Goal: Task Accomplishment & Management: Manage account settings

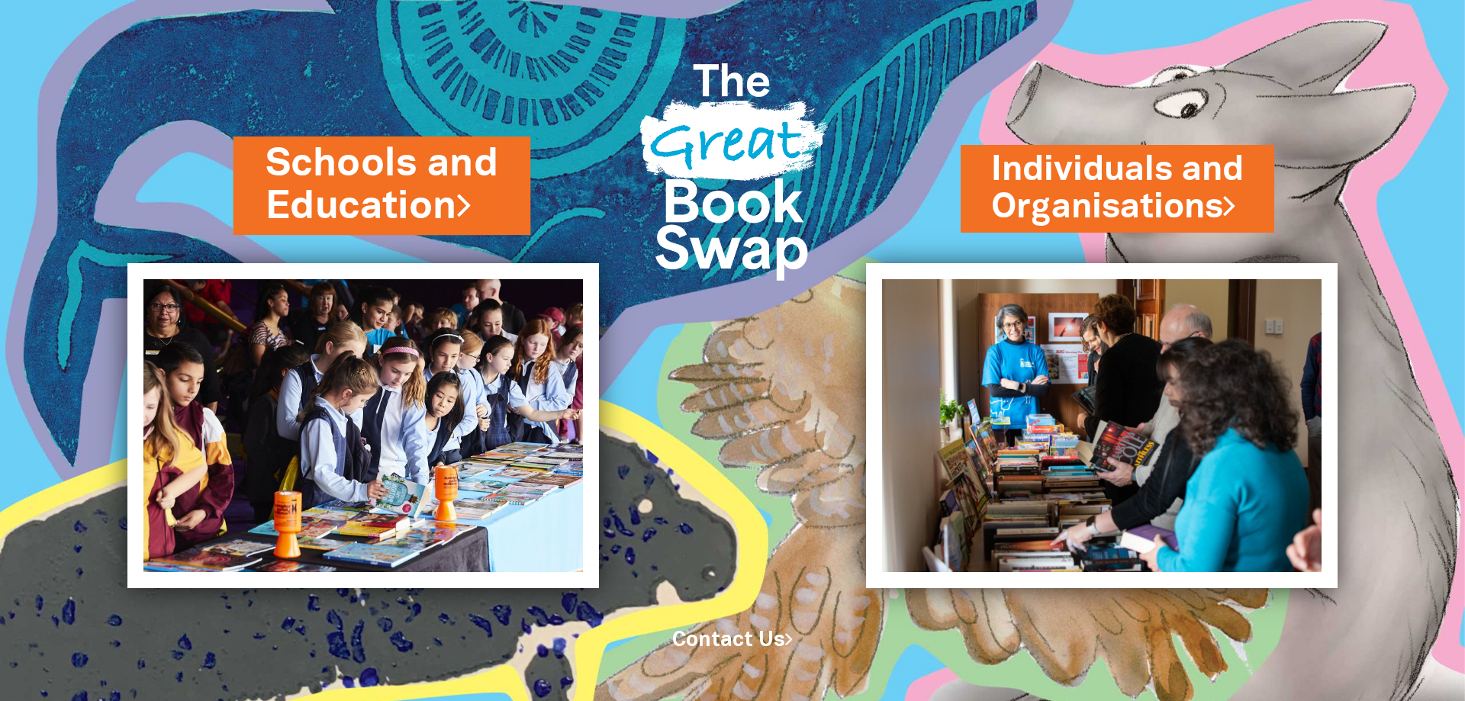
click at [422, 156] on link "Schools and Education" at bounding box center [383, 185] width 234 height 96
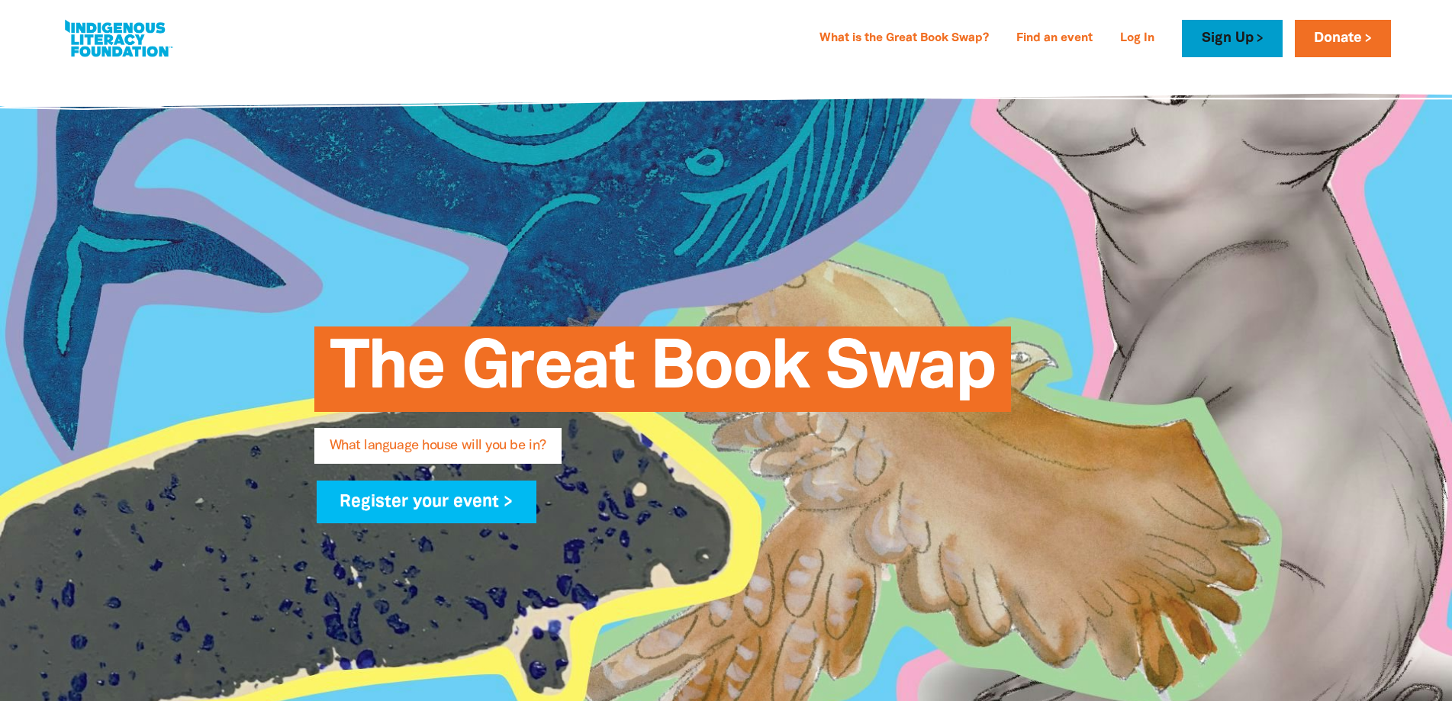
type input "[EMAIL_ADDRESS][DOMAIN_NAME]"
click at [1228, 37] on link "Sign Up" at bounding box center [1232, 38] width 100 height 37
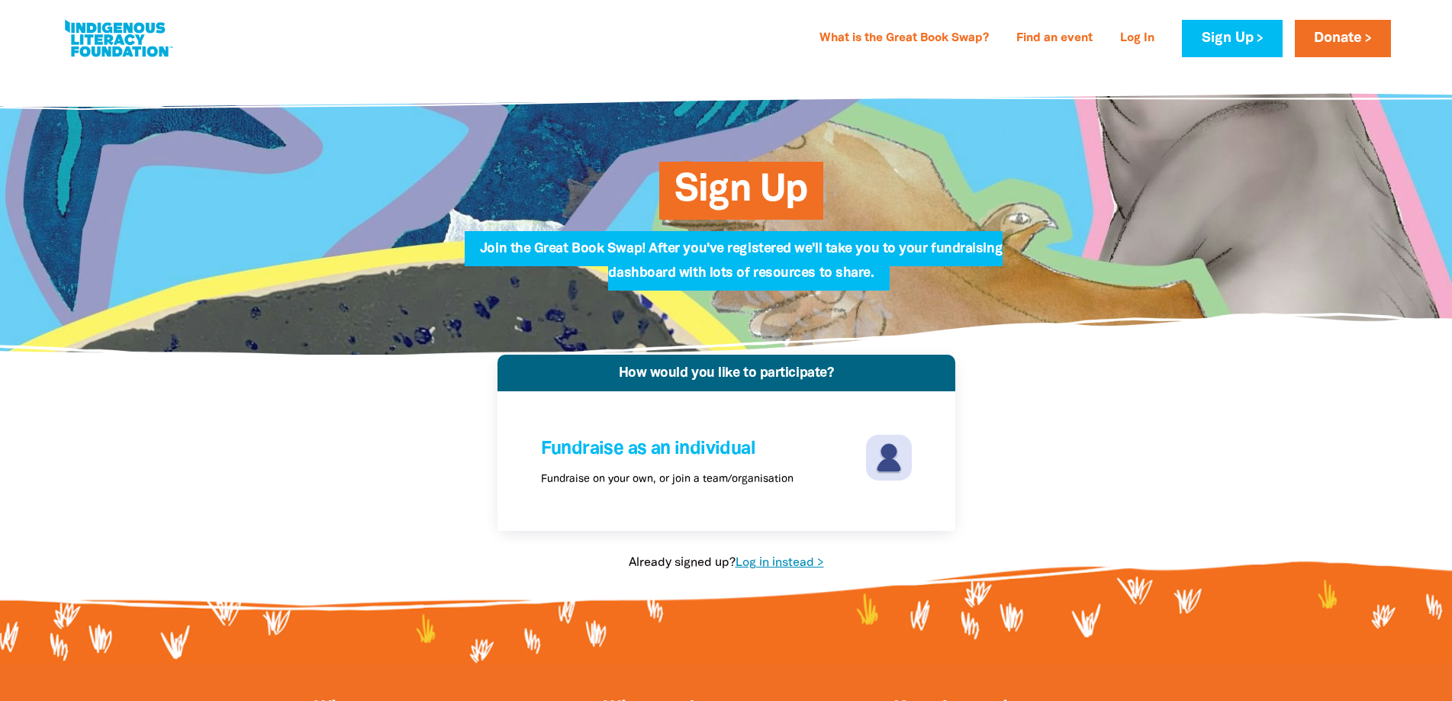
click at [784, 559] on link "Log in instead >" at bounding box center [780, 563] width 89 height 11
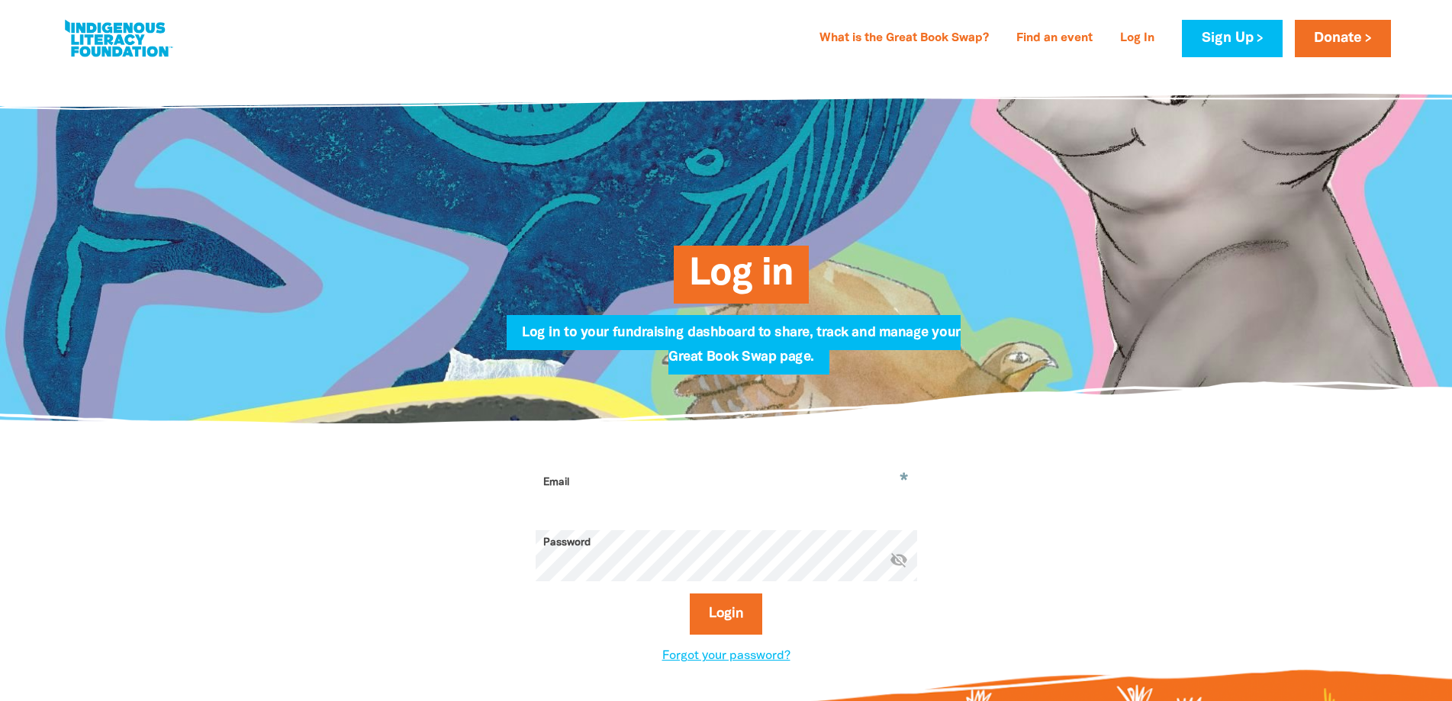
type input "[EMAIL_ADDRESS][DOMAIN_NAME]"
click at [717, 610] on button "Login" at bounding box center [726, 614] width 72 height 41
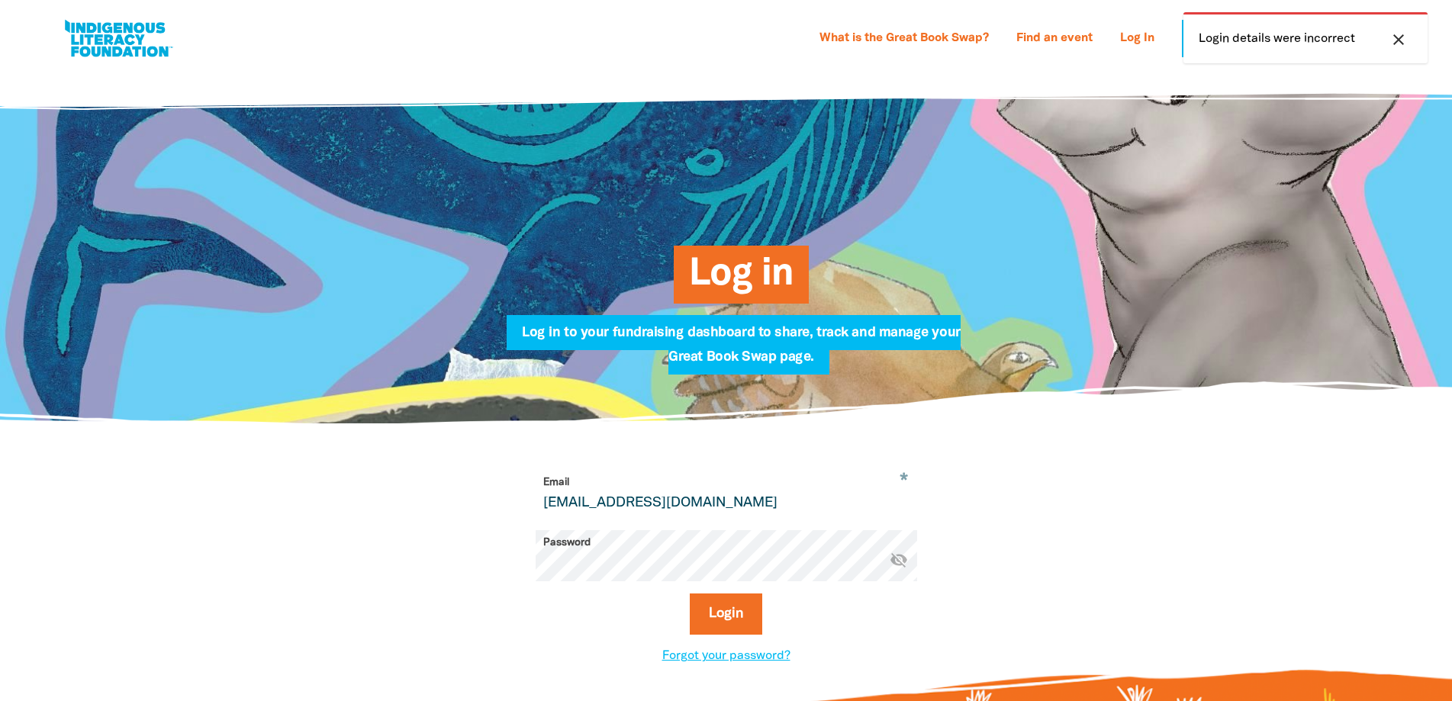
click at [1405, 31] on icon "close" at bounding box center [1399, 40] width 18 height 18
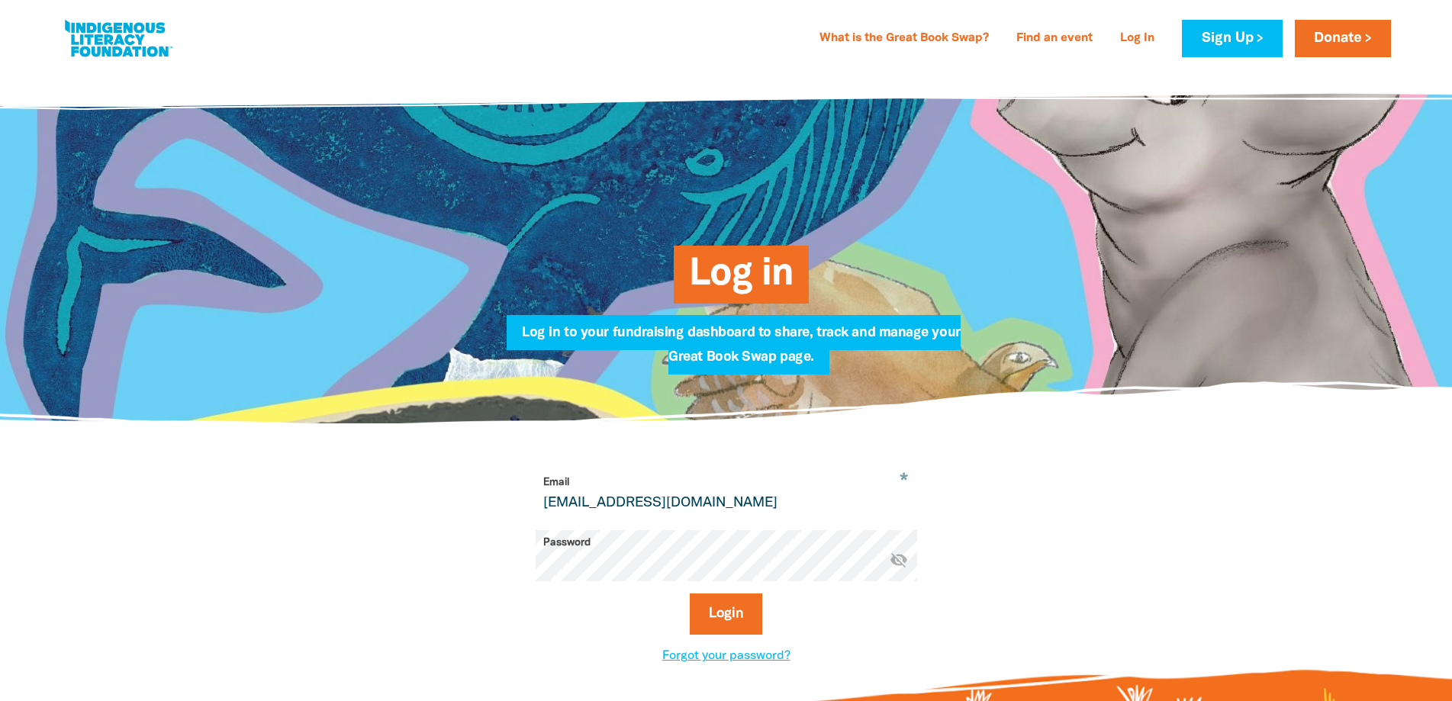
click at [899, 564] on icon "visibility_off" at bounding box center [899, 560] width 18 height 18
click at [735, 616] on button "Login" at bounding box center [726, 614] width 72 height 41
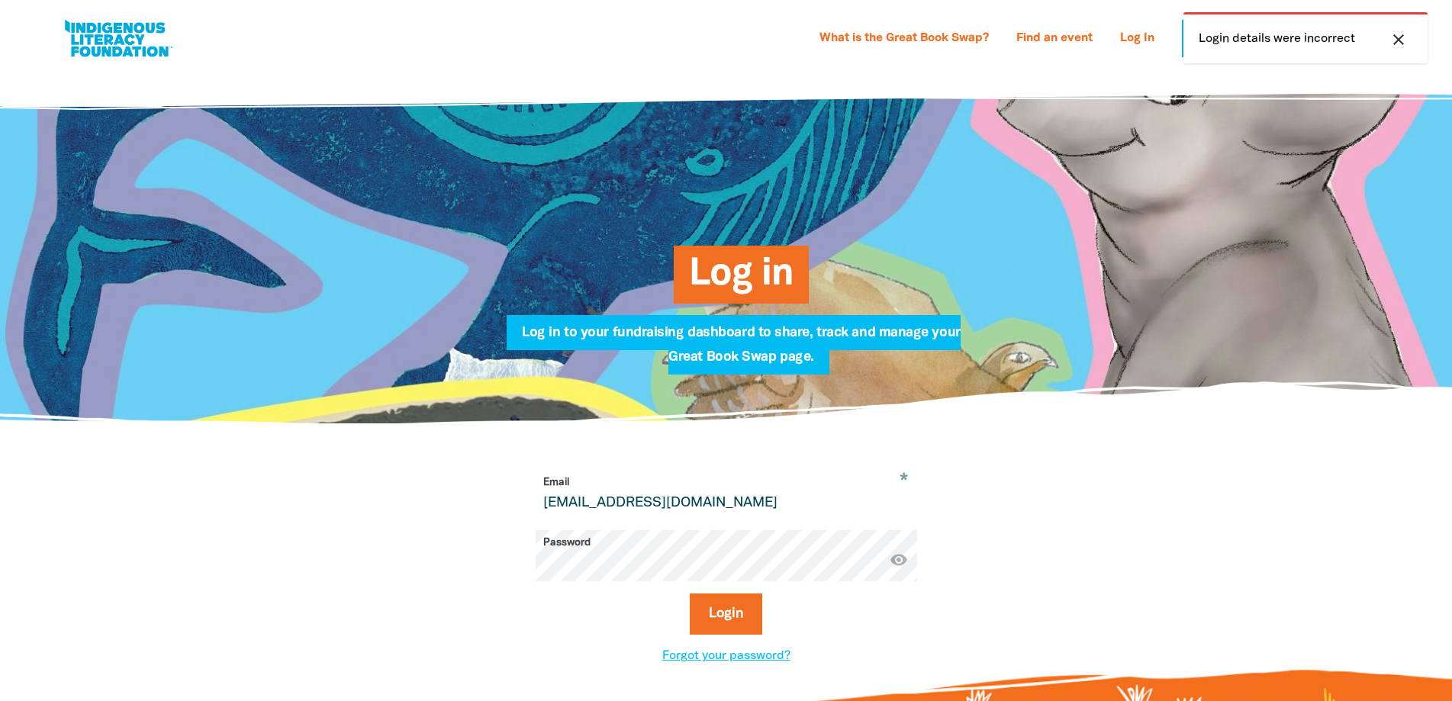
click at [1393, 34] on icon "close" at bounding box center [1399, 40] width 18 height 18
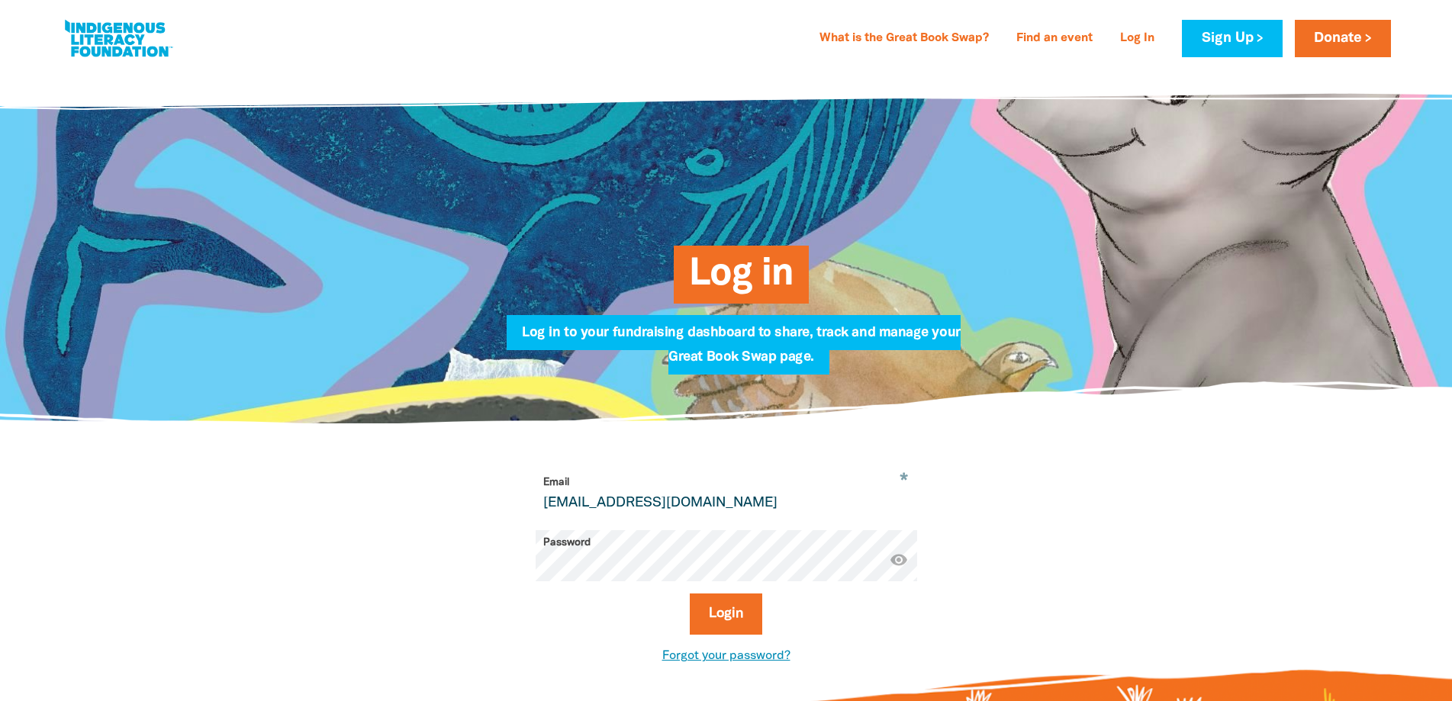
click at [757, 655] on link "Forgot your password?" at bounding box center [726, 656] width 128 height 11
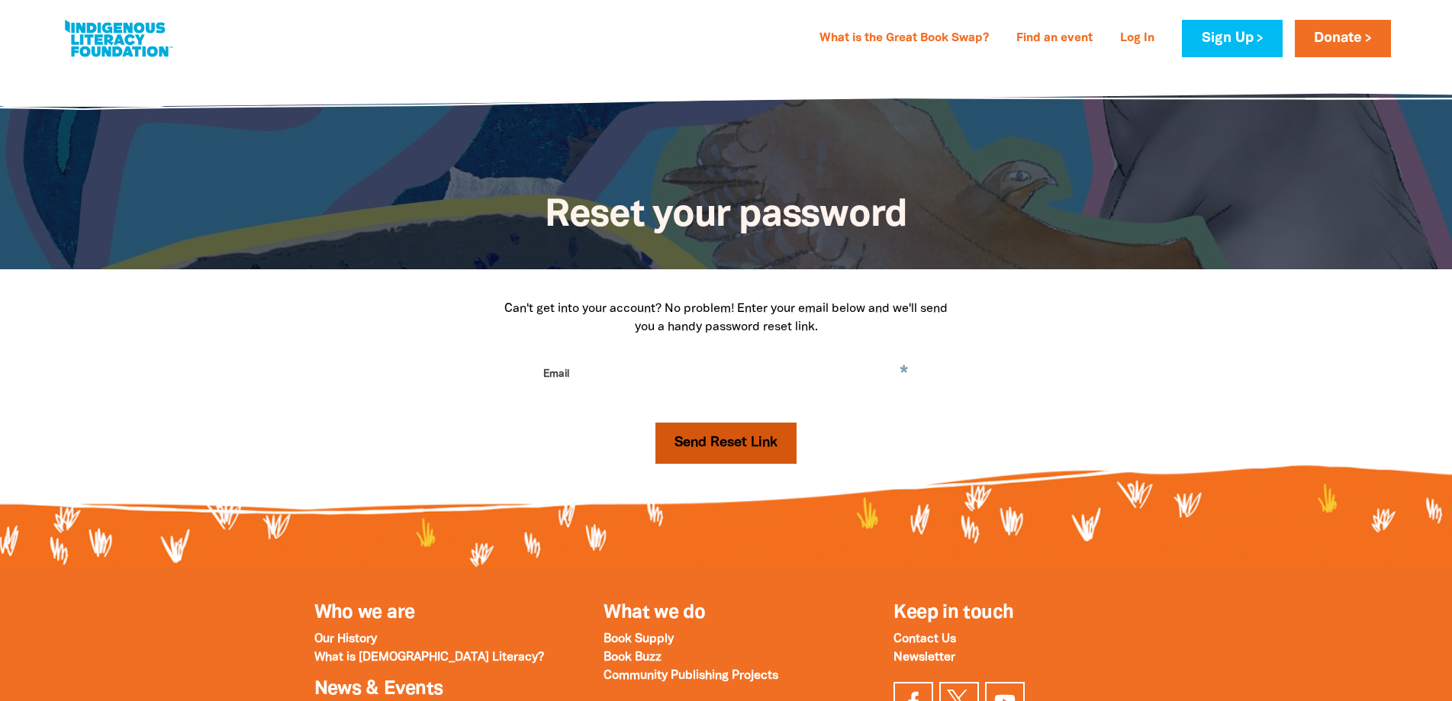
click at [726, 448] on button "Send Reset Link" at bounding box center [725, 443] width 141 height 41
click at [672, 383] on input "Email" at bounding box center [727, 386] width 382 height 48
type input "[EMAIL_ADDRESS][DOMAIN_NAME]"
click at [726, 449] on button "Send Reset Link" at bounding box center [725, 443] width 141 height 41
